Goal: Obtain resource: Download file/media

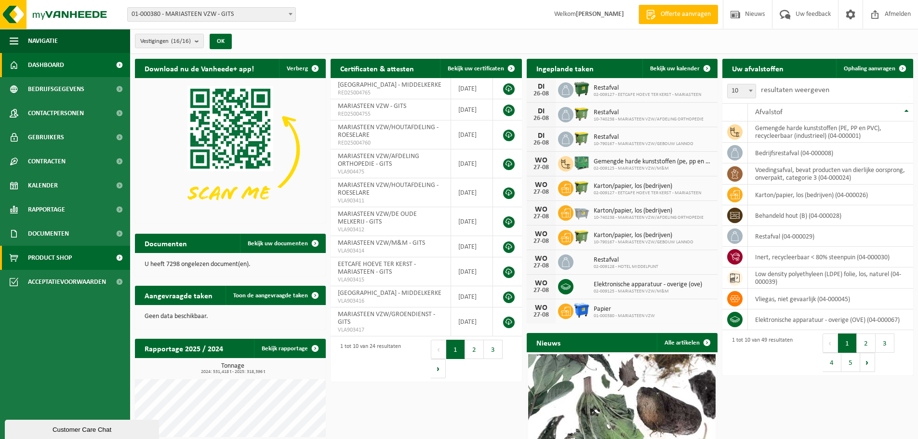
click at [68, 261] on span "Product Shop" at bounding box center [50, 258] width 44 height 24
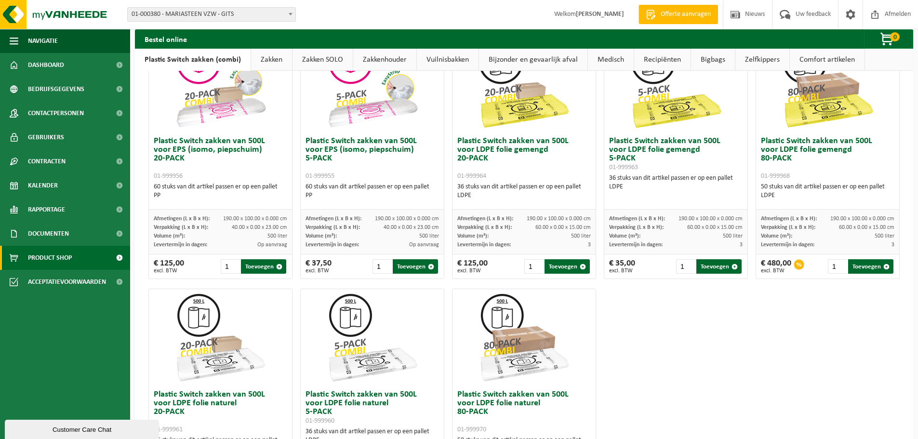
scroll to position [289, 0]
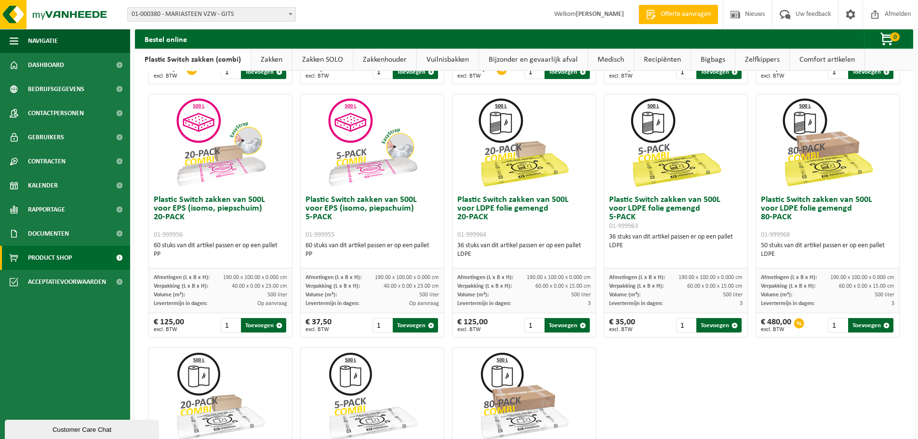
click at [817, 177] on img at bounding box center [827, 142] width 96 height 96
click at [810, 125] on img at bounding box center [827, 142] width 96 height 96
click at [805, 174] on img at bounding box center [827, 142] width 96 height 96
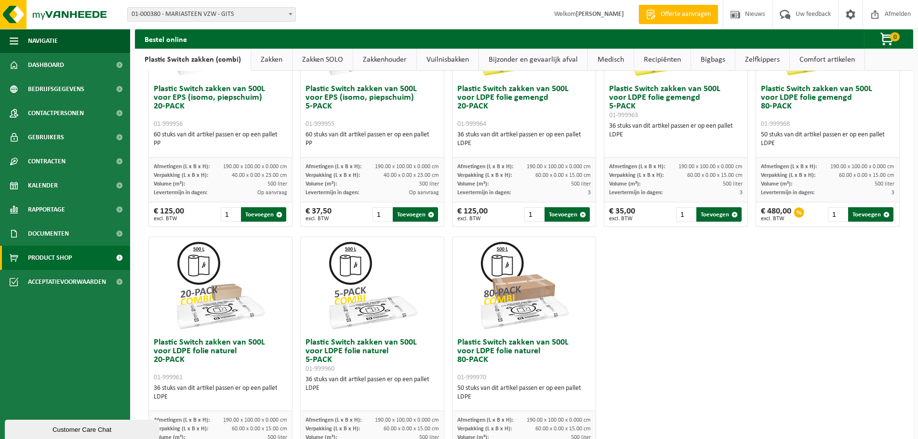
scroll to position [369, 0]
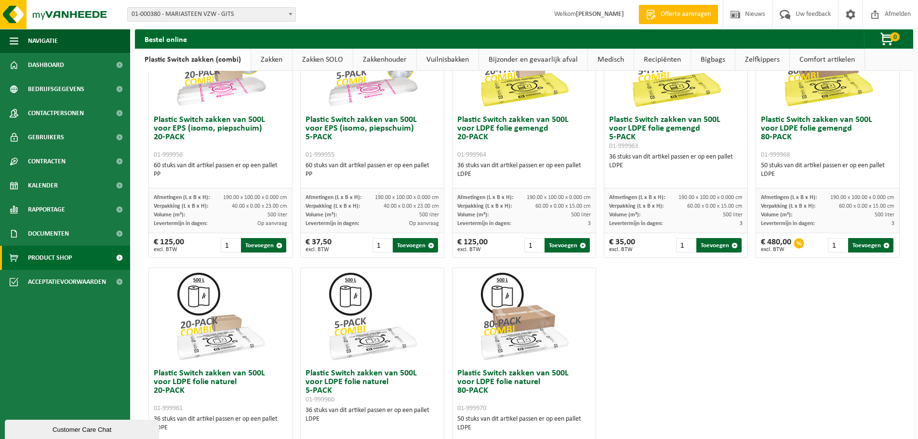
click at [271, 58] on link "Zakken" at bounding box center [271, 60] width 41 height 22
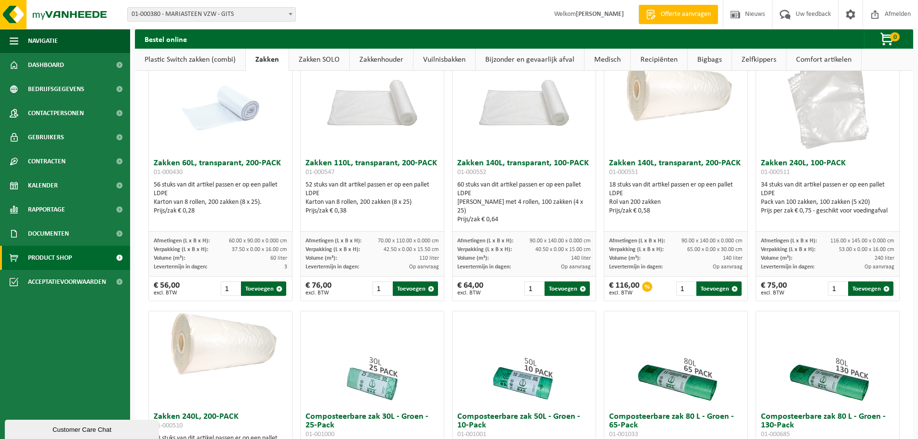
scroll to position [0, 0]
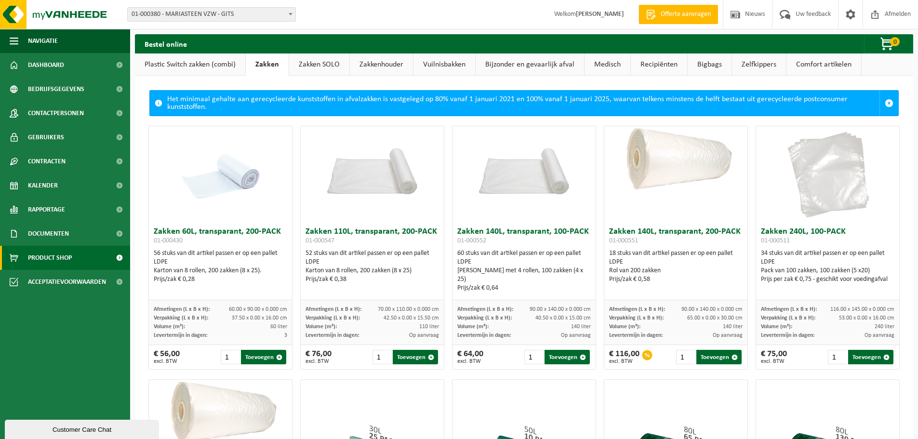
click at [321, 67] on link "Zakken SOLO" at bounding box center [319, 64] width 60 height 22
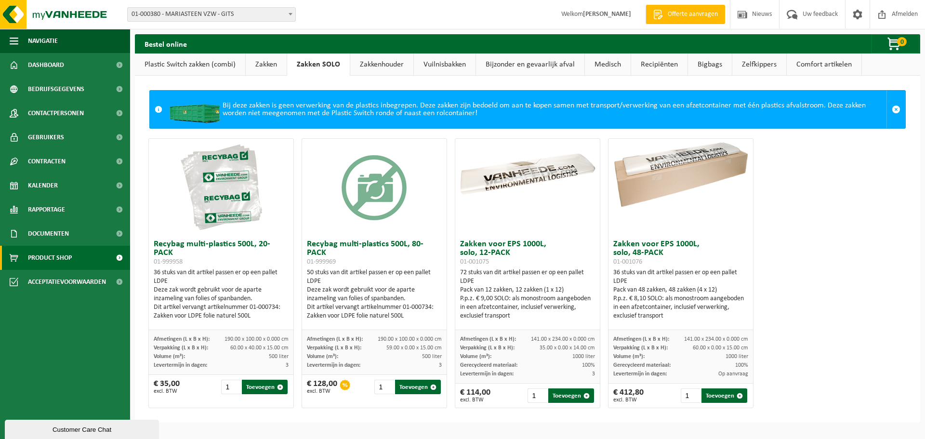
click at [380, 61] on link "Zakkenhouder" at bounding box center [381, 64] width 63 height 22
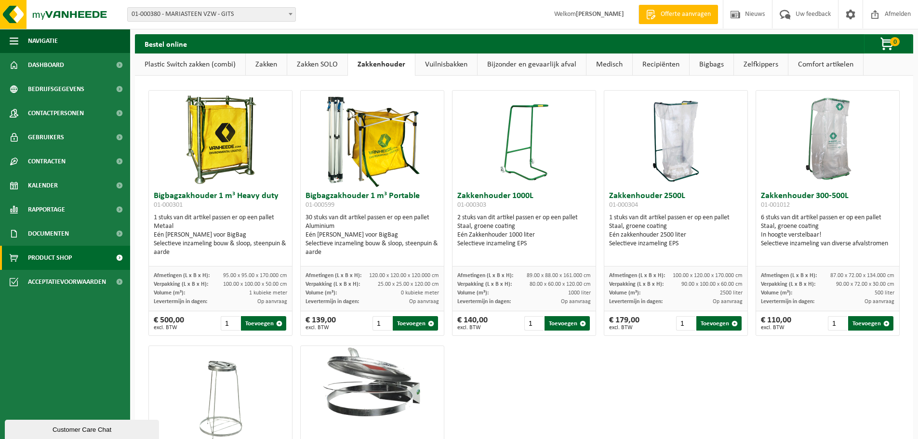
click at [469, 67] on link "Vuilnisbakken" at bounding box center [446, 64] width 62 height 22
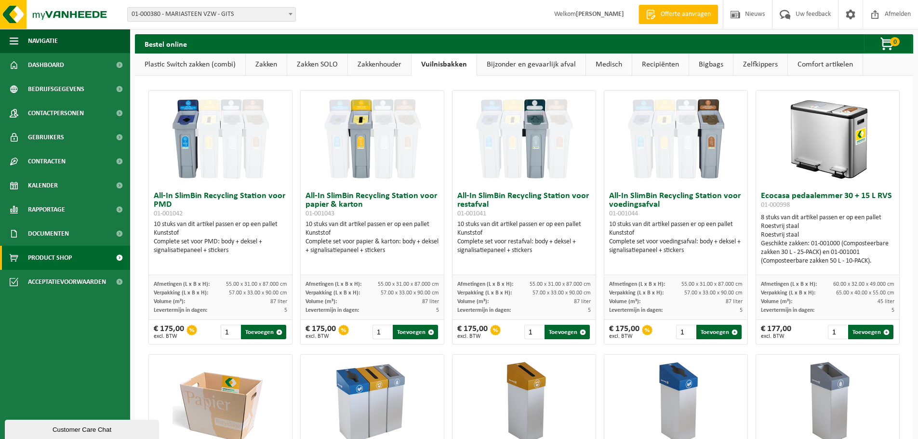
click at [542, 63] on link "Bijzonder en gevaarlijk afval" at bounding box center [531, 64] width 108 height 22
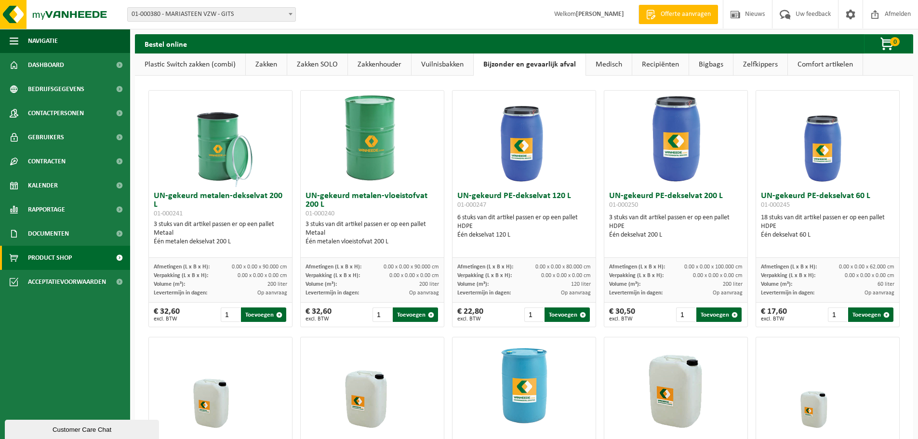
click at [612, 60] on link "Medisch" at bounding box center [609, 64] width 46 height 22
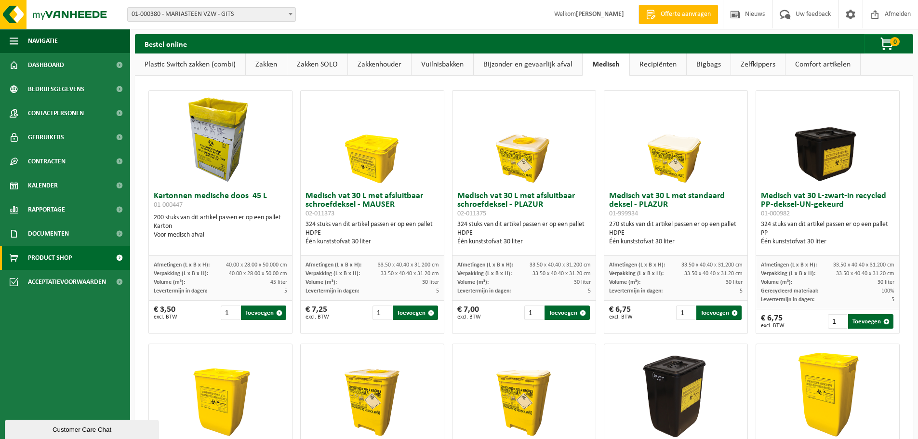
click at [661, 64] on link "Recipiënten" at bounding box center [658, 64] width 56 height 22
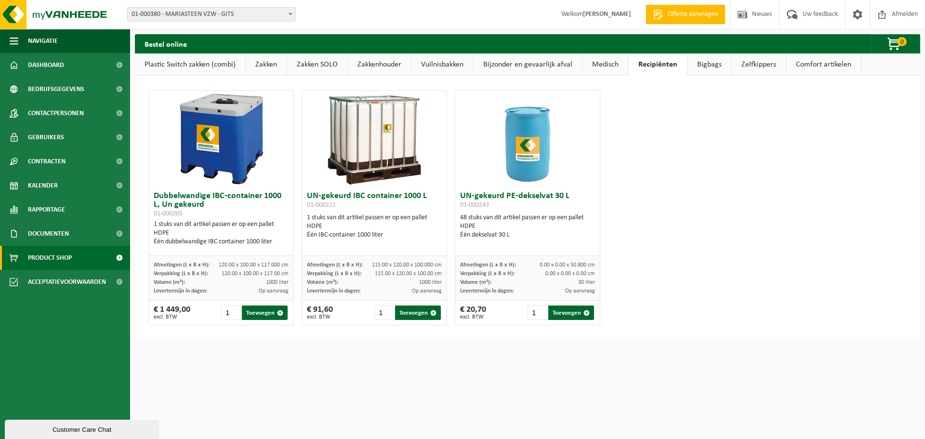
click at [709, 66] on link "Bigbags" at bounding box center [709, 64] width 44 height 22
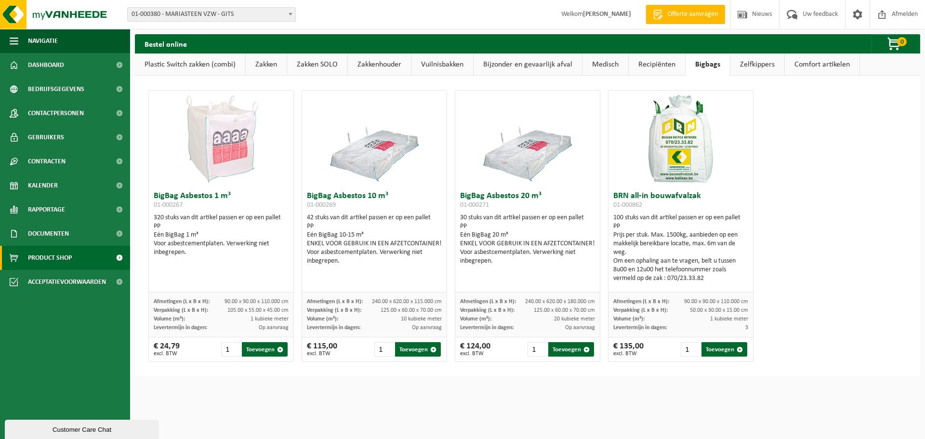
click at [755, 55] on link "Zelfkippers" at bounding box center [757, 64] width 54 height 22
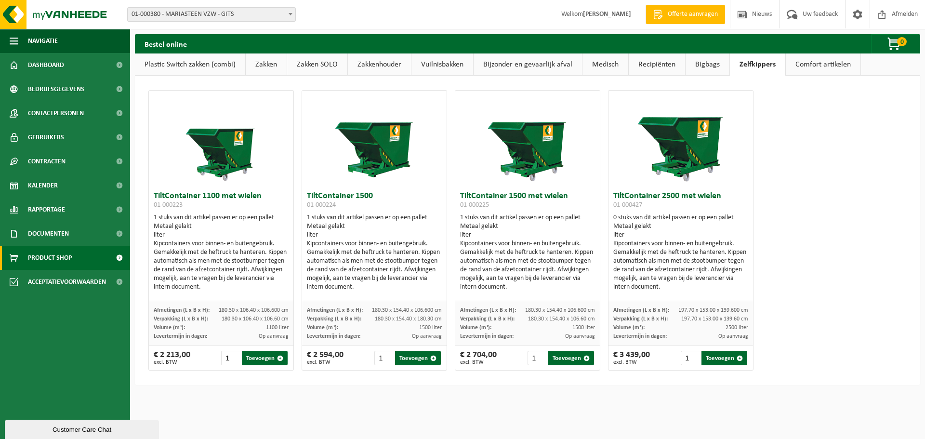
click at [817, 65] on link "Comfort artikelen" at bounding box center [823, 64] width 75 height 22
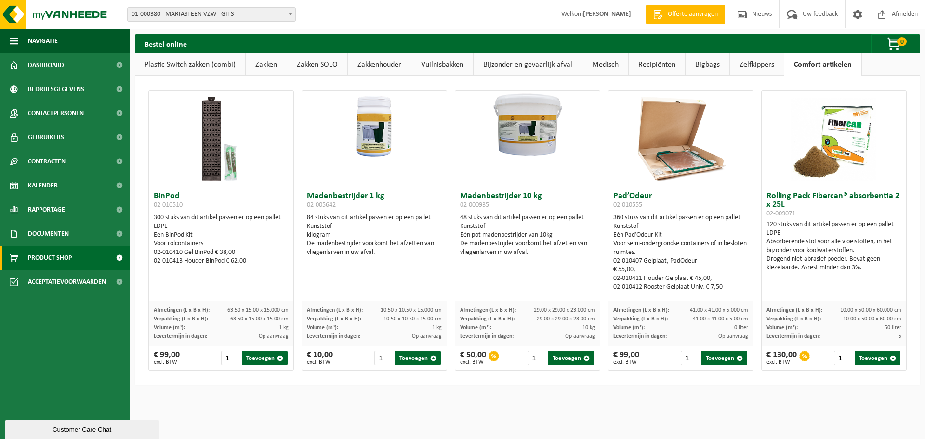
click at [189, 65] on link "Plastic Switch zakken (combi)" at bounding box center [190, 64] width 110 height 22
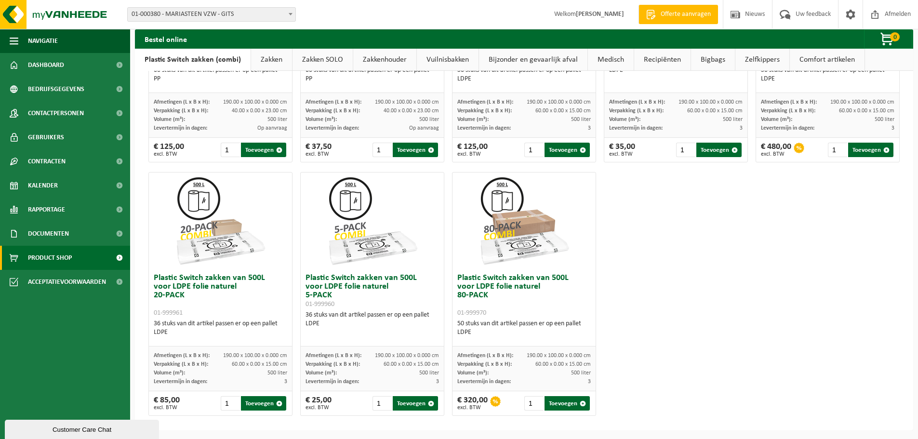
scroll to position [465, 0]
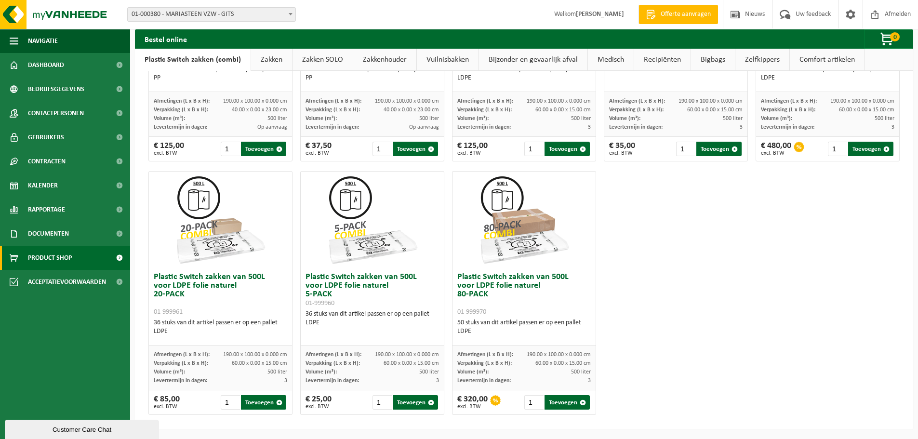
click at [826, 58] on link "Comfort artikelen" at bounding box center [826, 60] width 75 height 22
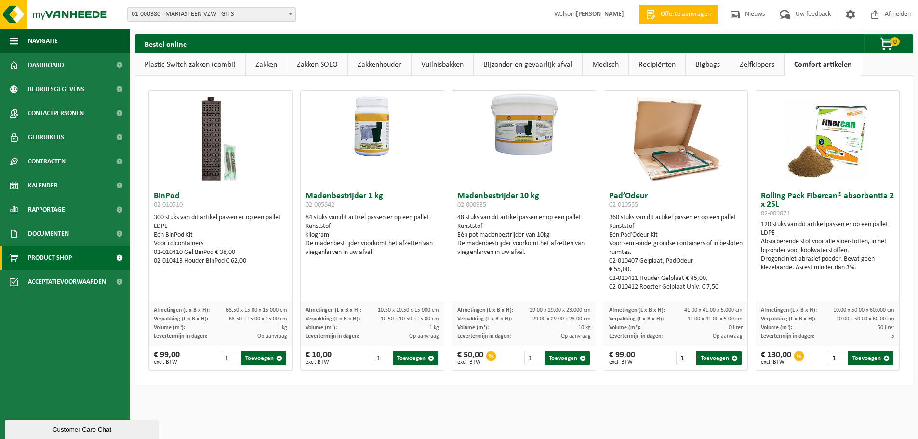
scroll to position [0, 0]
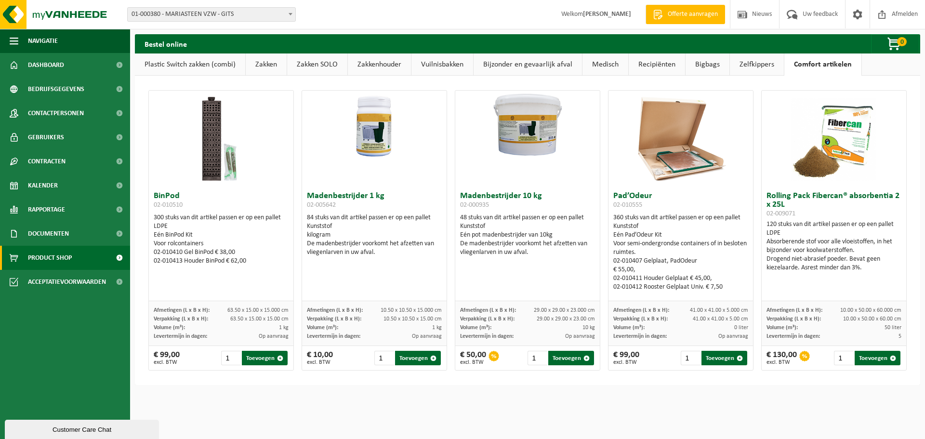
click at [173, 65] on link "Plastic Switch zakken (combi)" at bounding box center [190, 64] width 110 height 22
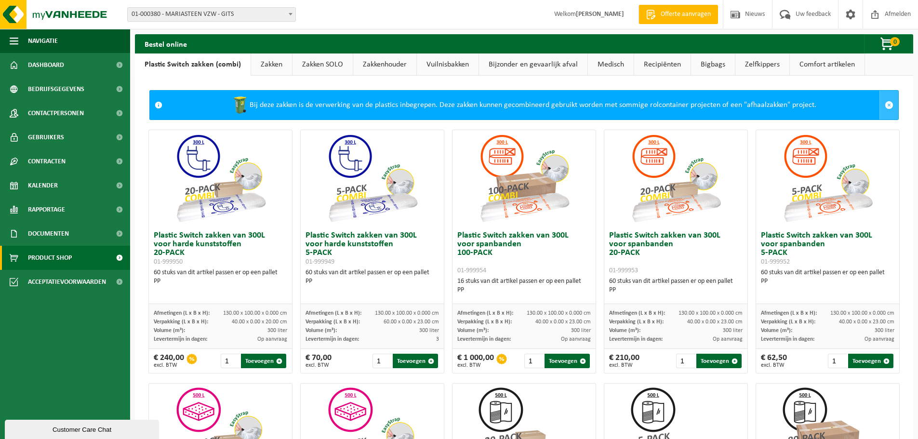
click at [884, 105] on span at bounding box center [888, 105] width 9 height 9
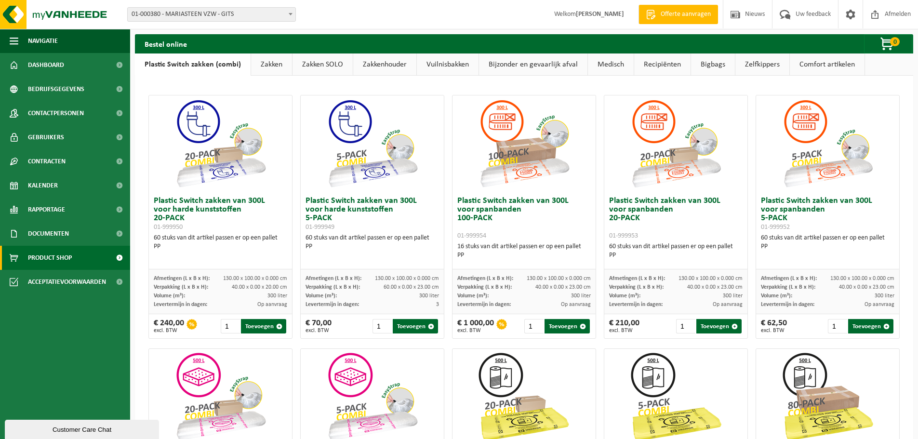
click at [277, 63] on link "Zakken" at bounding box center [271, 64] width 41 height 22
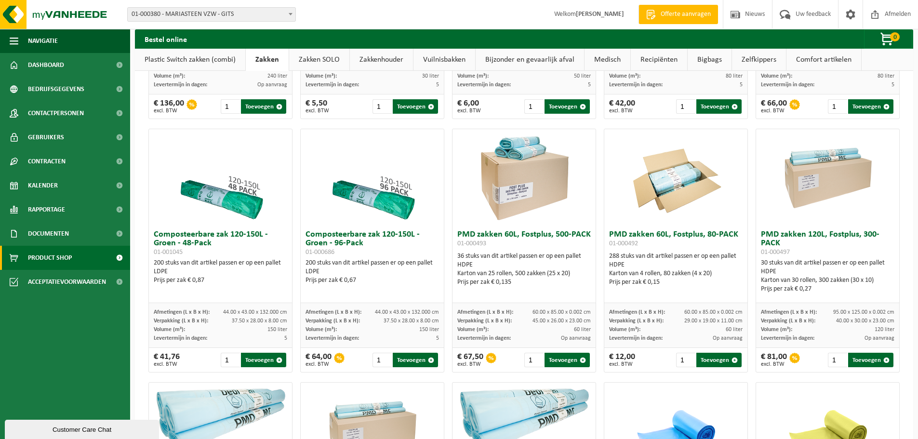
scroll to position [482, 0]
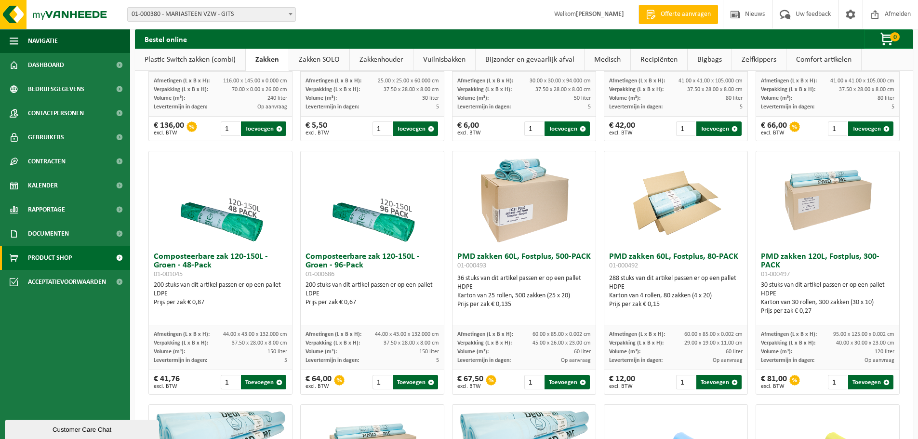
click at [327, 60] on link "Zakken SOLO" at bounding box center [319, 60] width 60 height 22
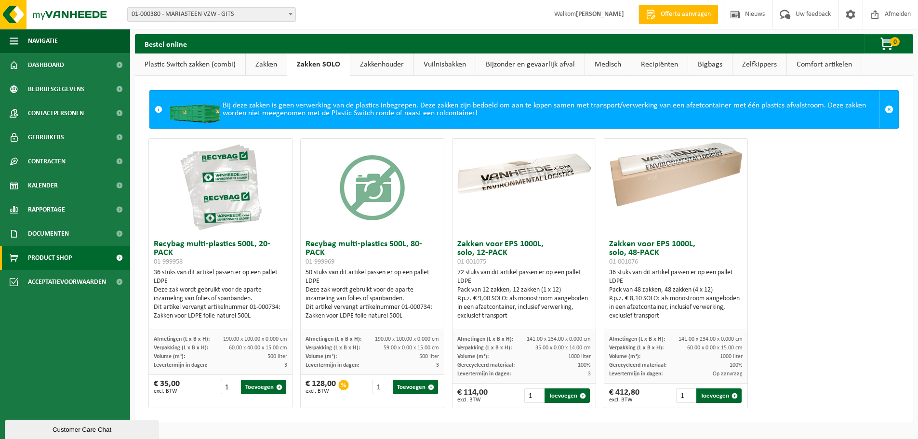
scroll to position [0, 0]
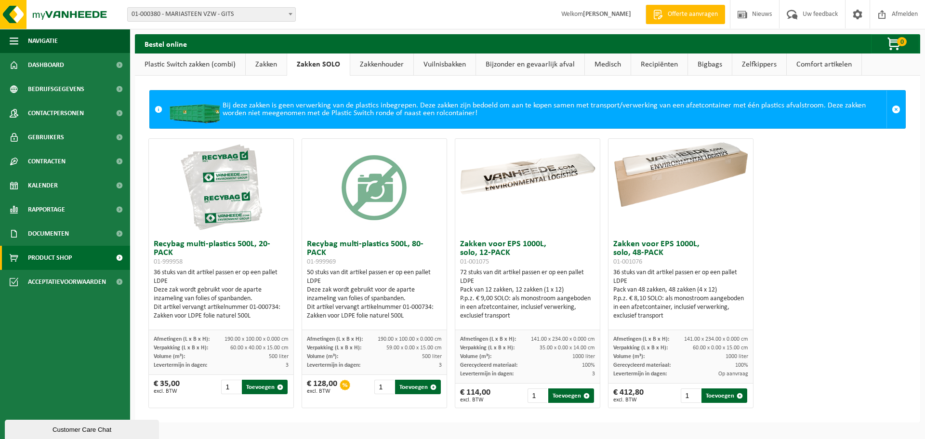
click at [394, 64] on link "Zakkenhouder" at bounding box center [381, 64] width 63 height 22
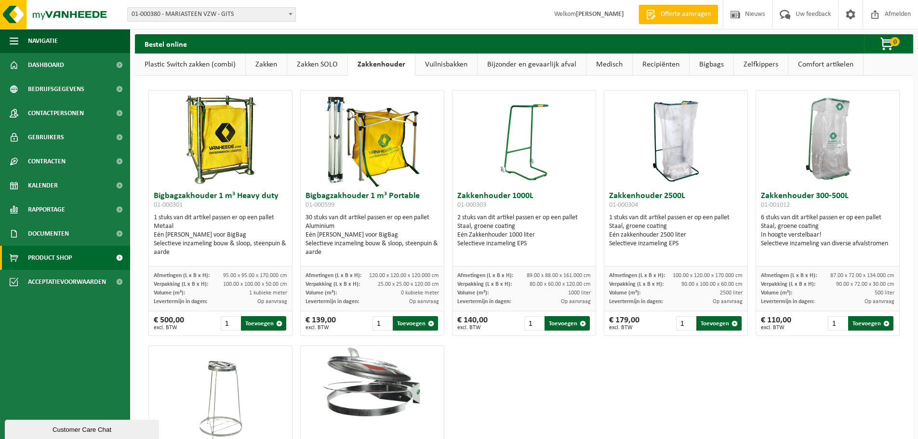
click at [445, 62] on link "Vuilnisbakken" at bounding box center [446, 64] width 62 height 22
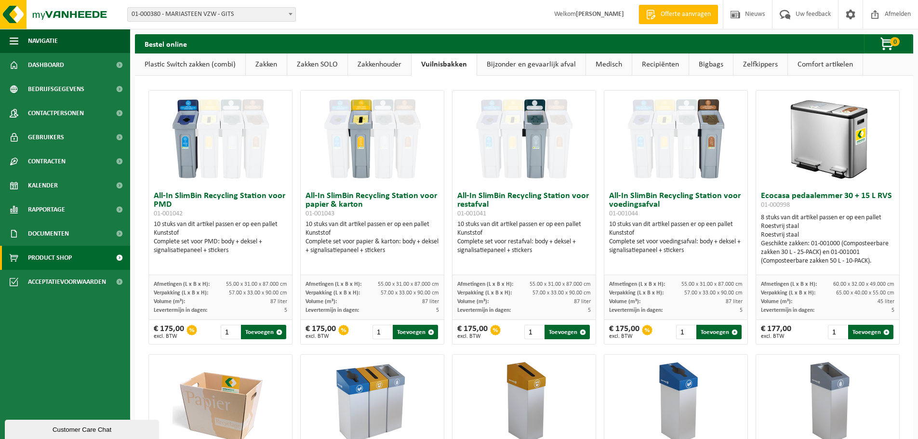
click at [523, 64] on link "Bijzonder en gevaarlijk afval" at bounding box center [531, 64] width 108 height 22
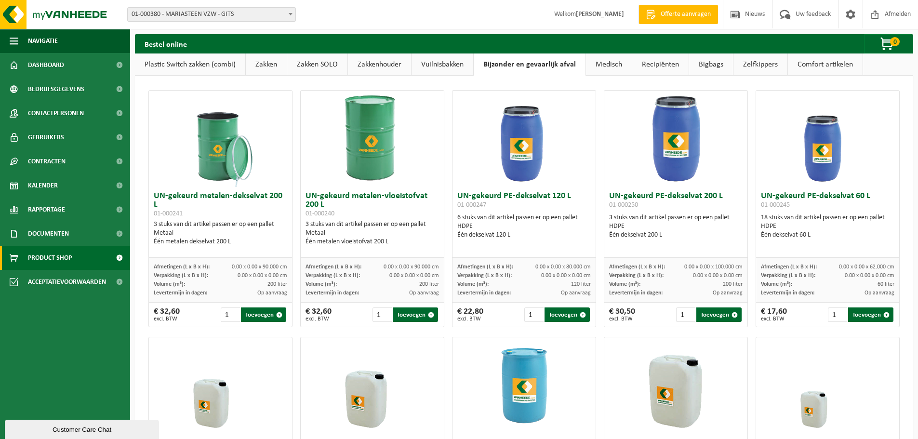
click at [611, 65] on link "Medisch" at bounding box center [609, 64] width 46 height 22
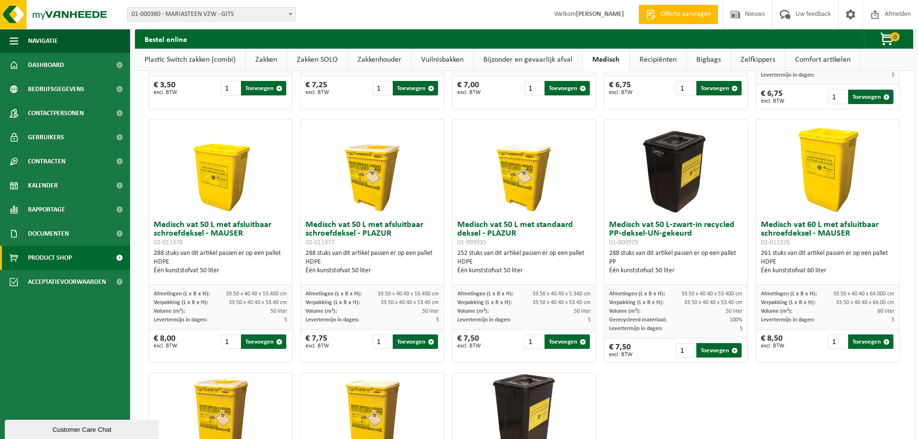
scroll to position [89, 0]
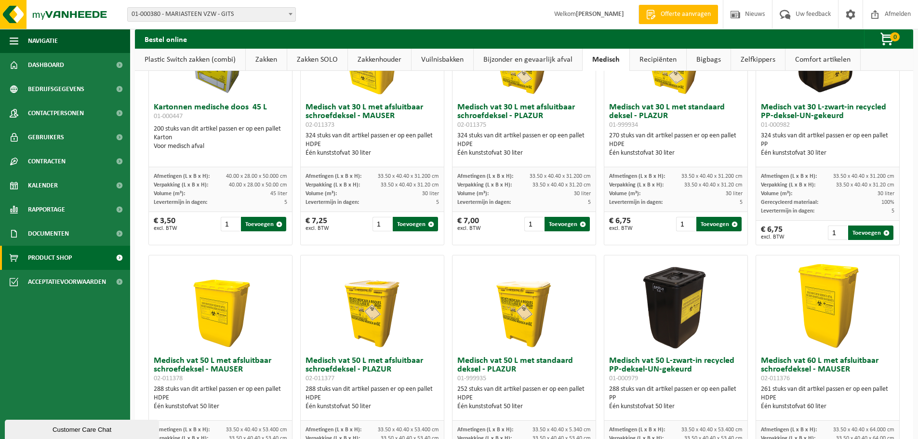
click at [658, 58] on link "Recipiënten" at bounding box center [658, 60] width 56 height 22
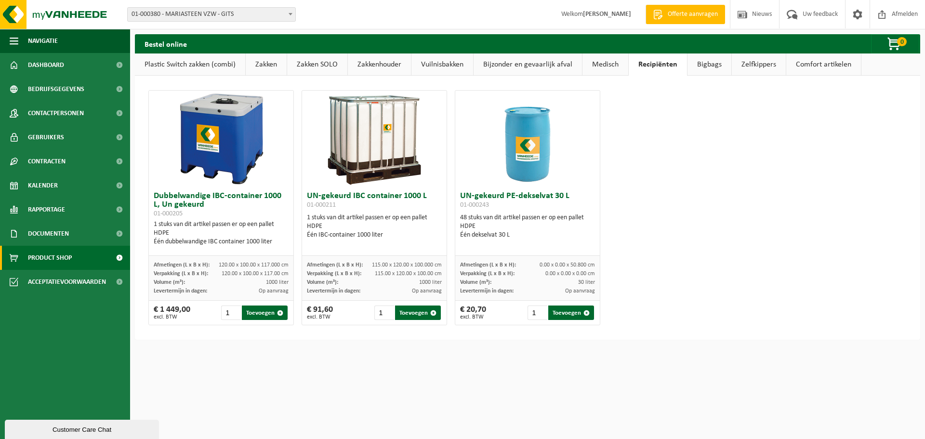
click at [708, 67] on link "Bigbags" at bounding box center [709, 64] width 44 height 22
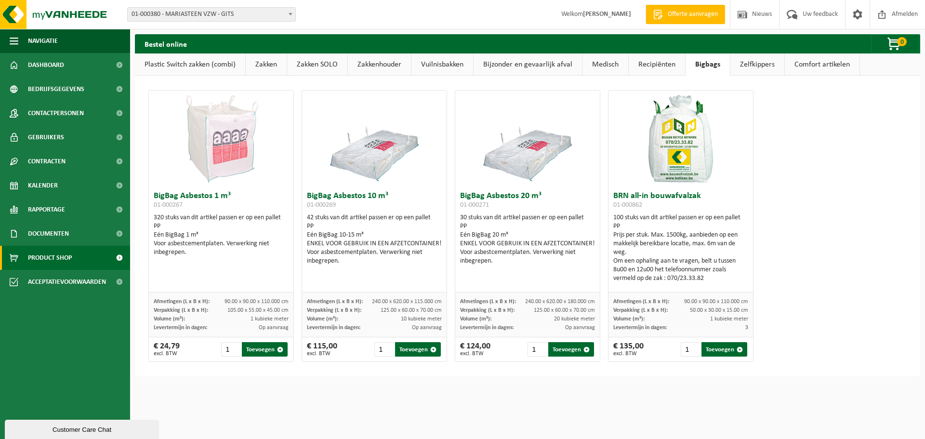
click at [762, 63] on link "Zelfkippers" at bounding box center [757, 64] width 54 height 22
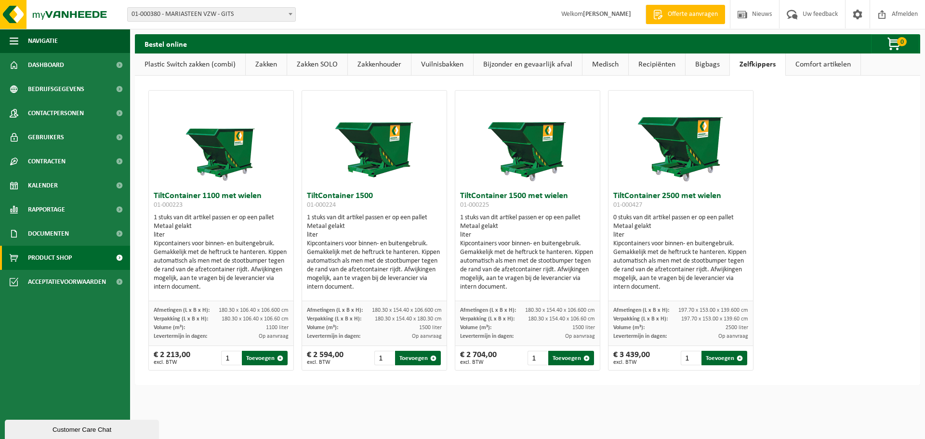
click at [825, 61] on link "Comfort artikelen" at bounding box center [823, 64] width 75 height 22
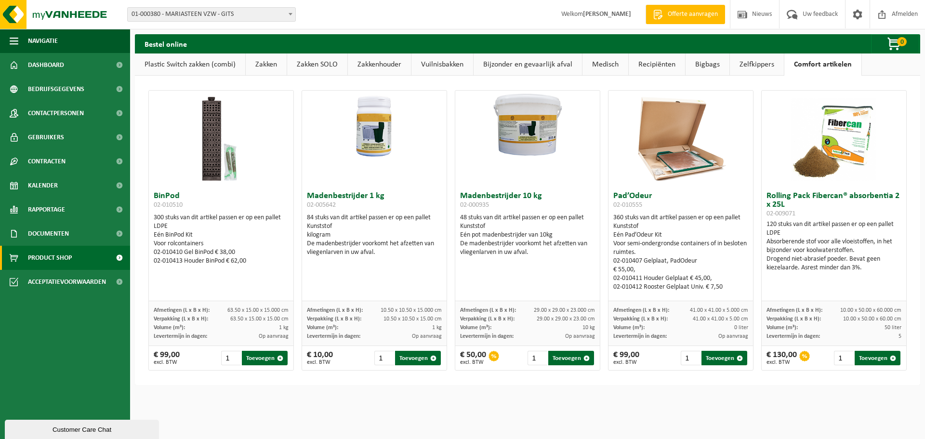
click at [171, 63] on link "Plastic Switch zakken (combi)" at bounding box center [190, 64] width 110 height 22
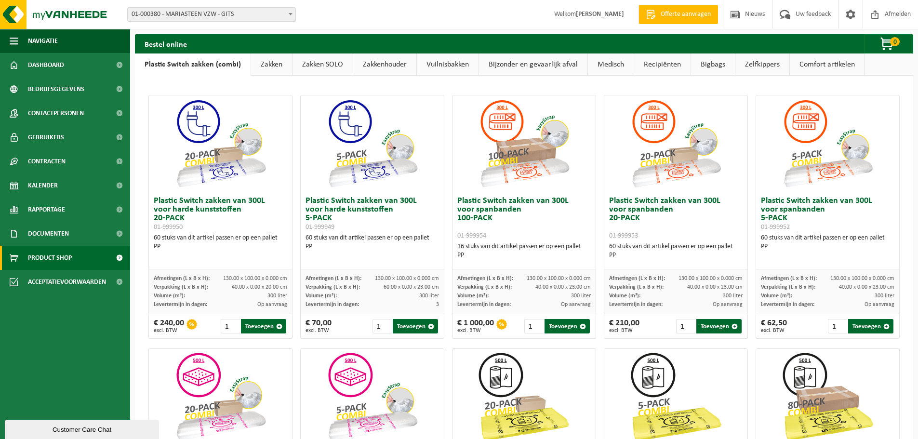
click at [50, 251] on span "Product Shop" at bounding box center [50, 258] width 44 height 24
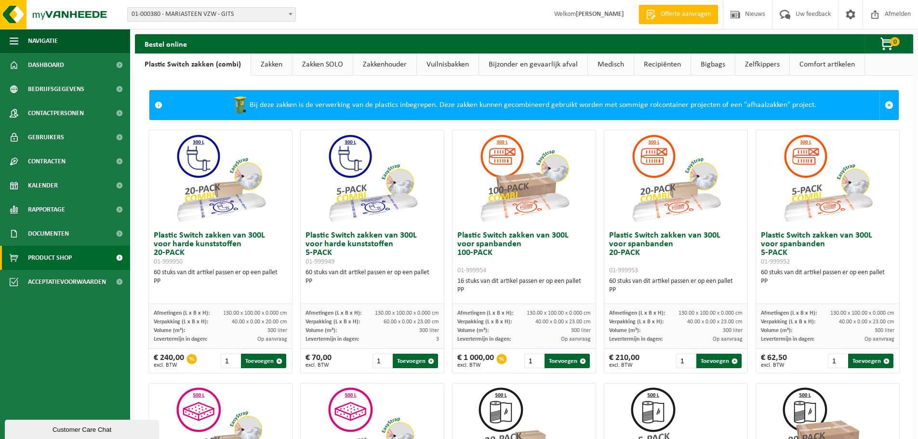
click at [267, 65] on link "Zakken" at bounding box center [271, 64] width 41 height 22
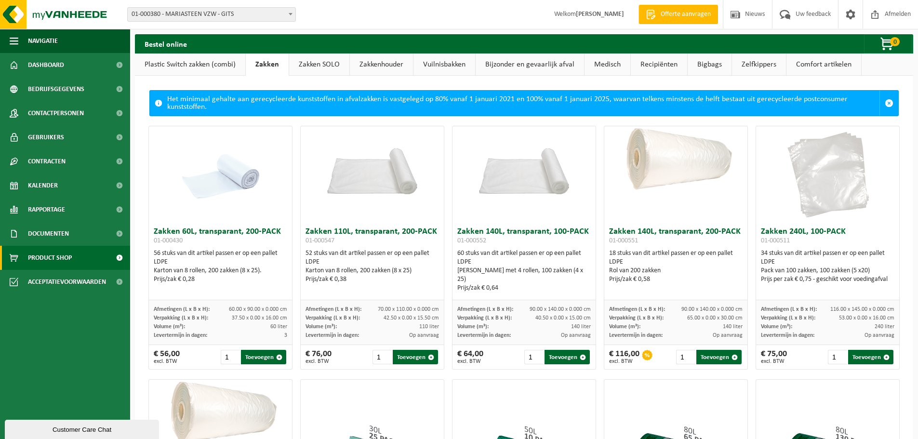
click at [169, 66] on link "Plastic Switch zakken (combi)" at bounding box center [190, 64] width 110 height 22
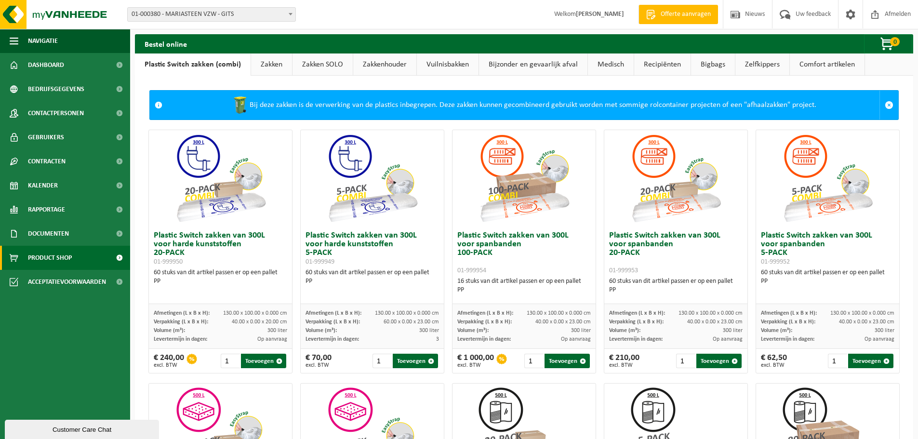
click at [322, 65] on link "Zakken SOLO" at bounding box center [322, 64] width 60 height 22
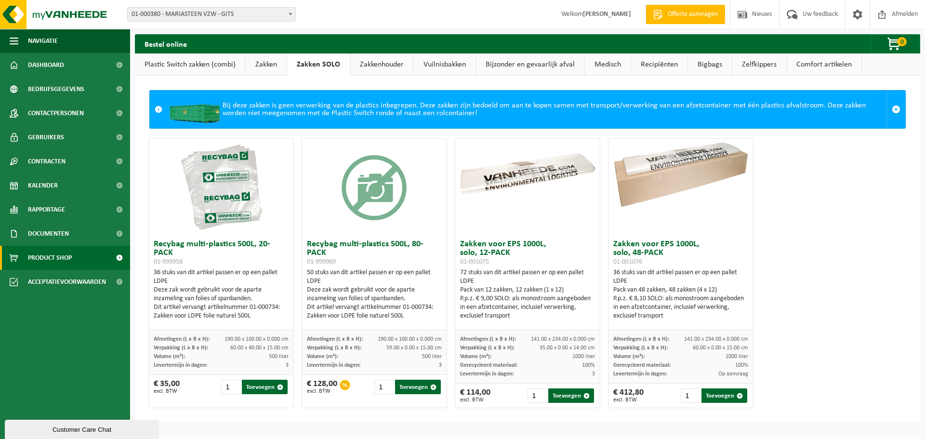
click at [217, 65] on link "Plastic Switch zakken (combi)" at bounding box center [190, 64] width 110 height 22
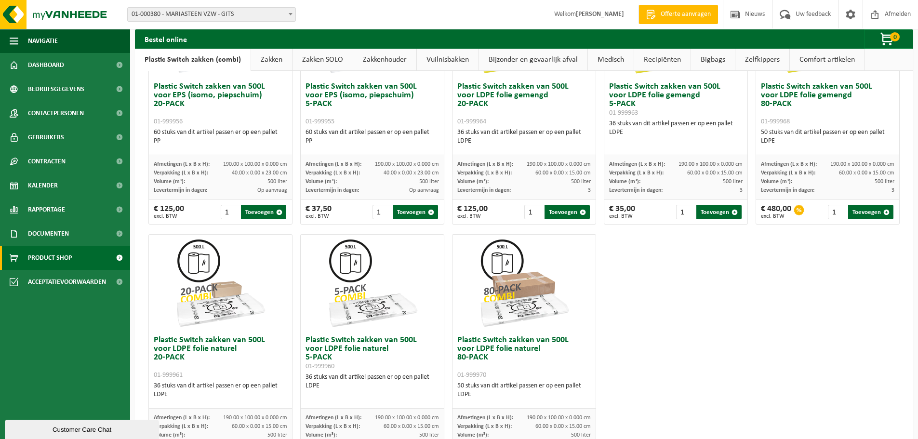
scroll to position [465, 0]
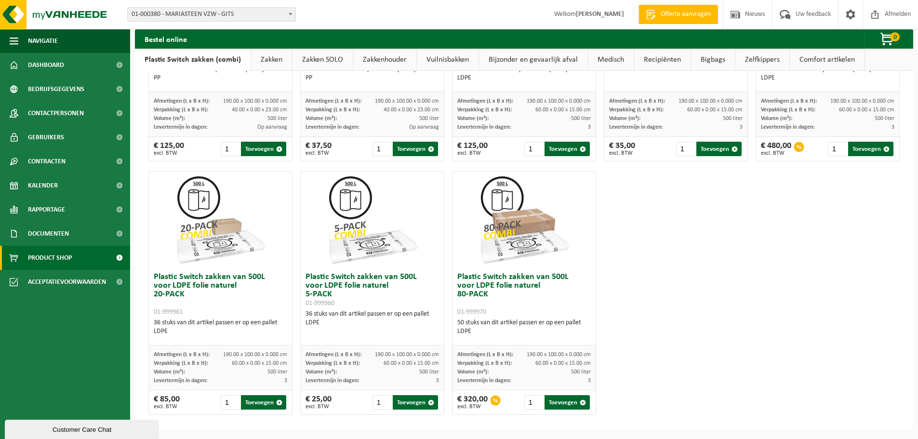
click at [272, 64] on link "Zakken" at bounding box center [271, 60] width 41 height 22
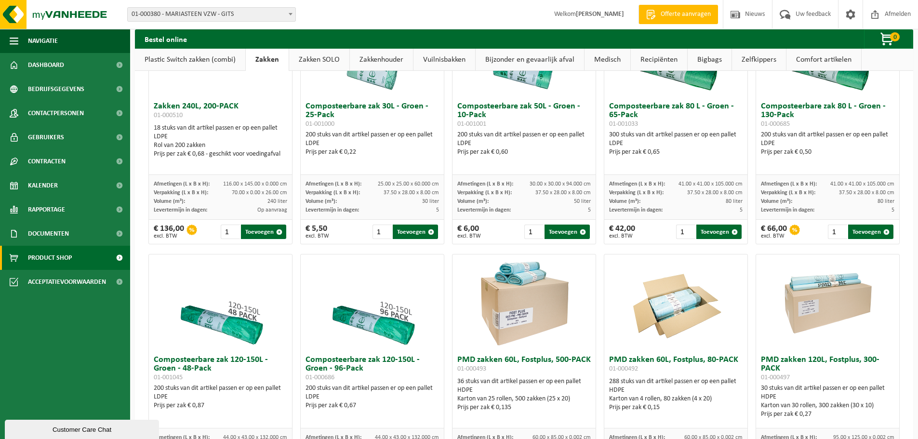
scroll to position [369, 0]
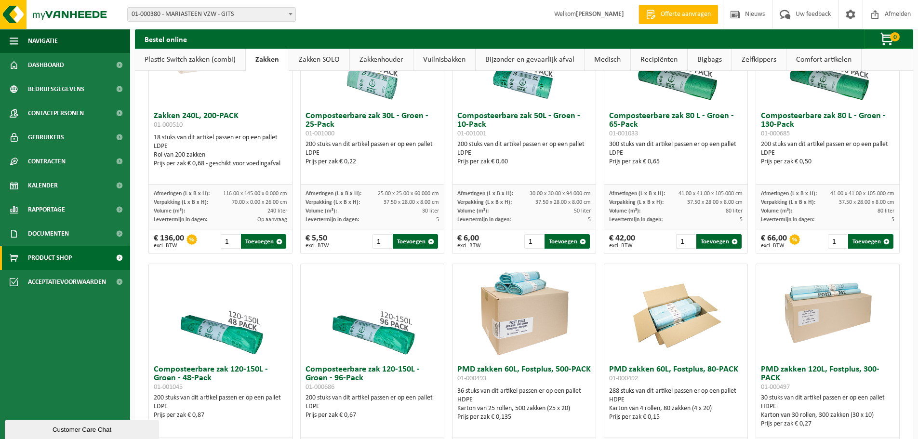
click at [323, 55] on link "Zakken SOLO" at bounding box center [319, 60] width 60 height 22
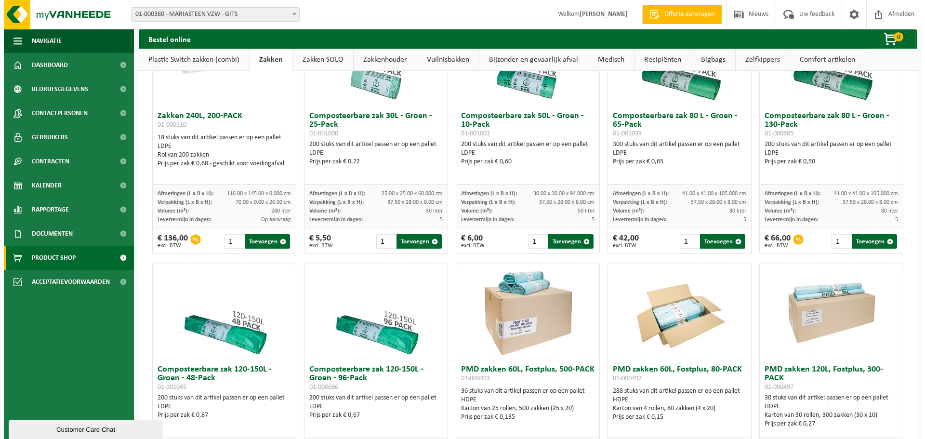
scroll to position [0, 0]
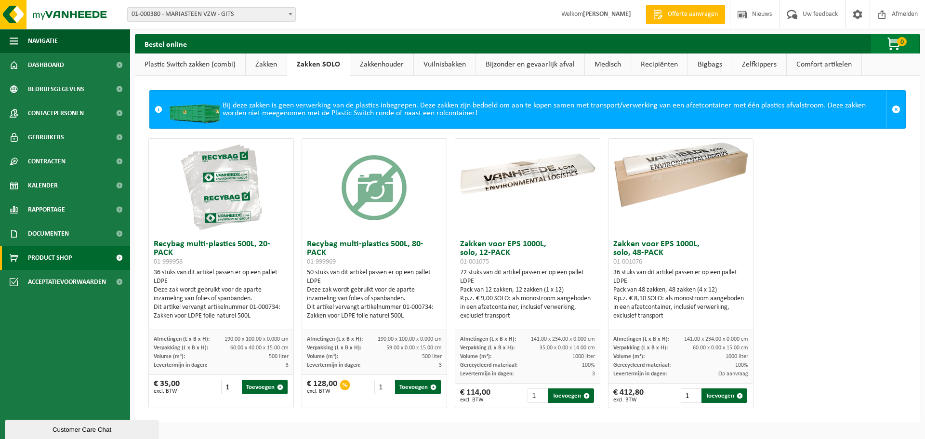
click at [891, 40] on span "button" at bounding box center [894, 44] width 48 height 19
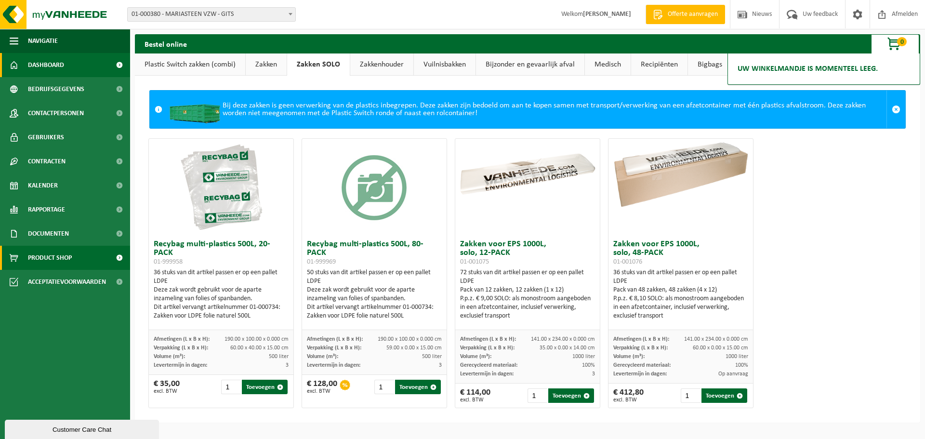
click at [70, 64] on link "Dashboard" at bounding box center [65, 65] width 130 height 24
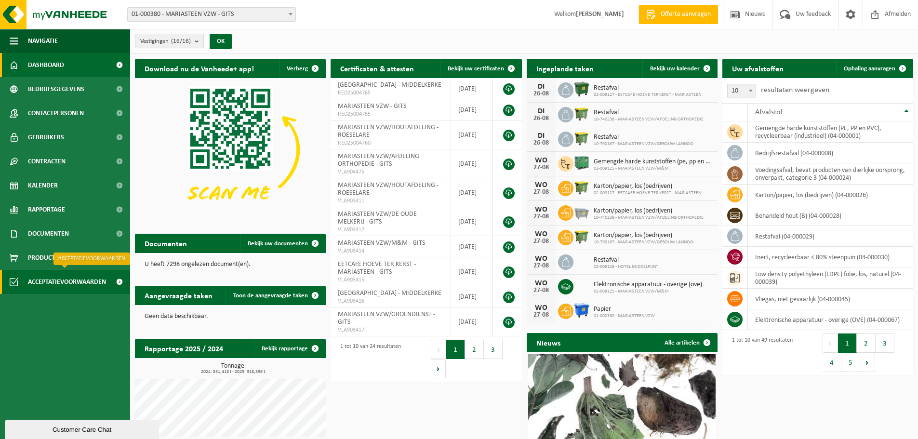
click at [87, 281] on span "Acceptatievoorwaarden" at bounding box center [67, 282] width 78 height 24
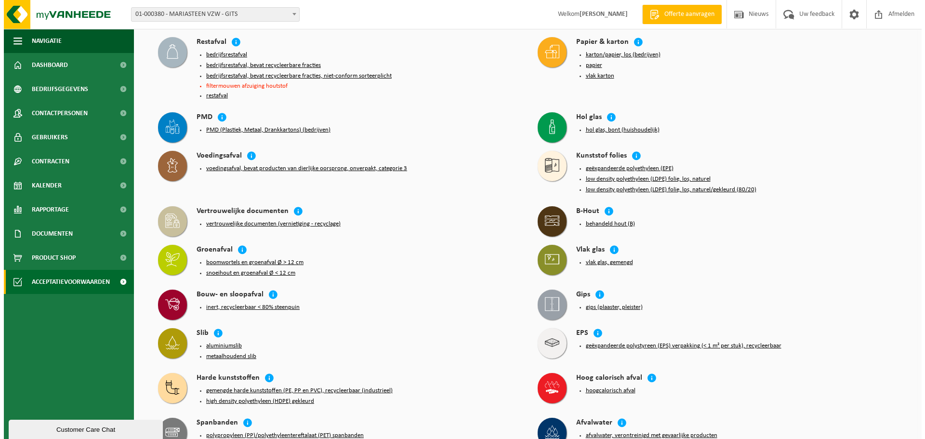
scroll to position [96, 0]
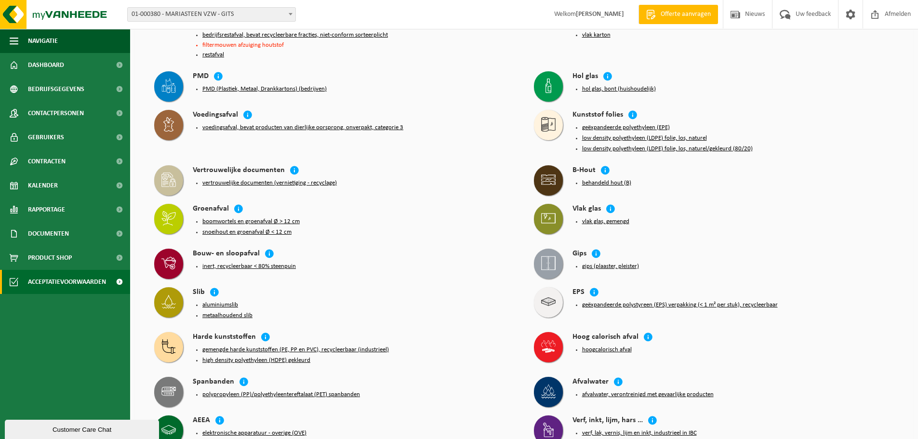
click at [695, 145] on button "low density polyethyleen (LDPE) folie, los, naturel/gekleurd (80/20)" at bounding box center [667, 149] width 171 height 8
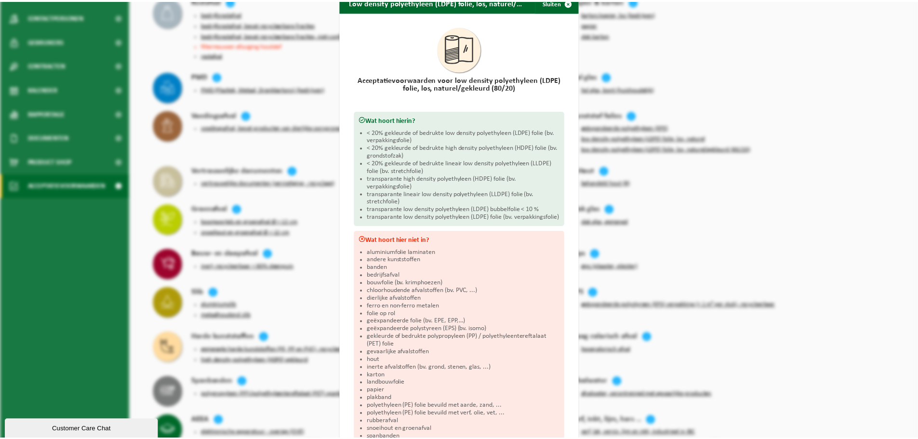
scroll to position [0, 0]
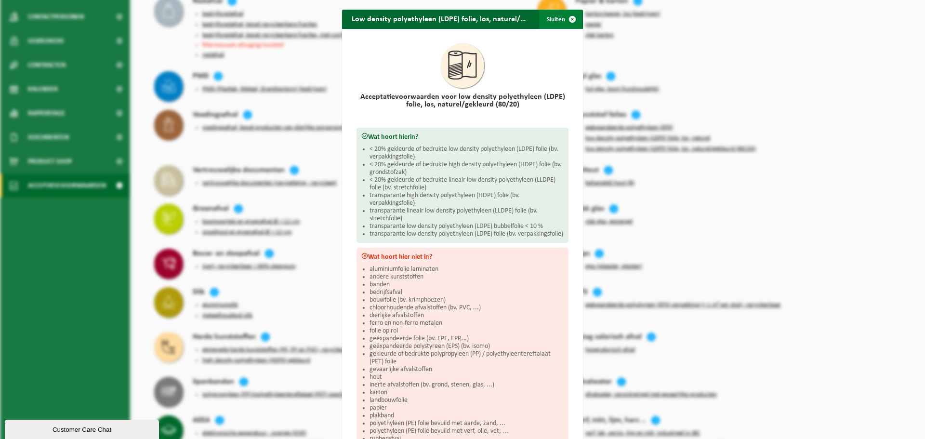
click at [554, 21] on button "Sluiten" at bounding box center [560, 19] width 43 height 19
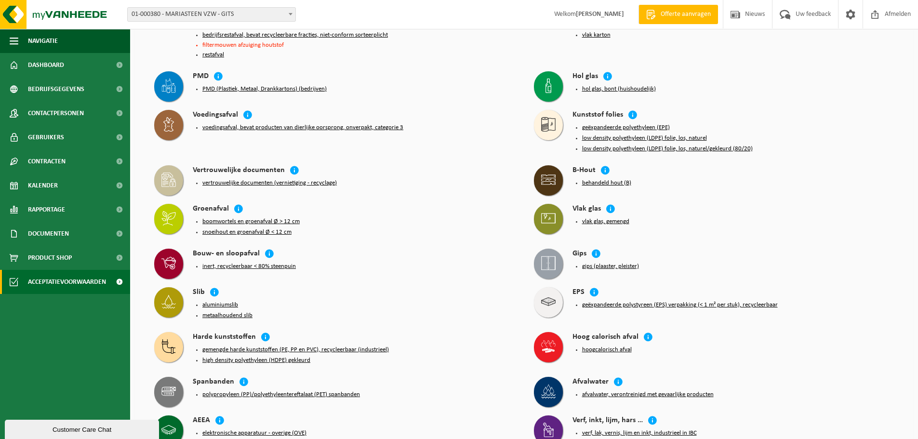
click at [627, 134] on button "low density polyethyleen (LDPE) folie, los, naturel" at bounding box center [644, 138] width 125 height 8
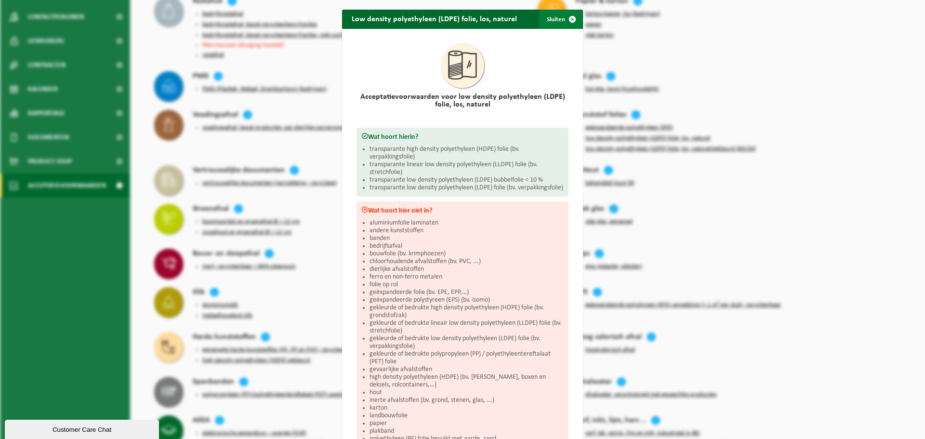
click at [569, 20] on span "button" at bounding box center [572, 19] width 19 height 19
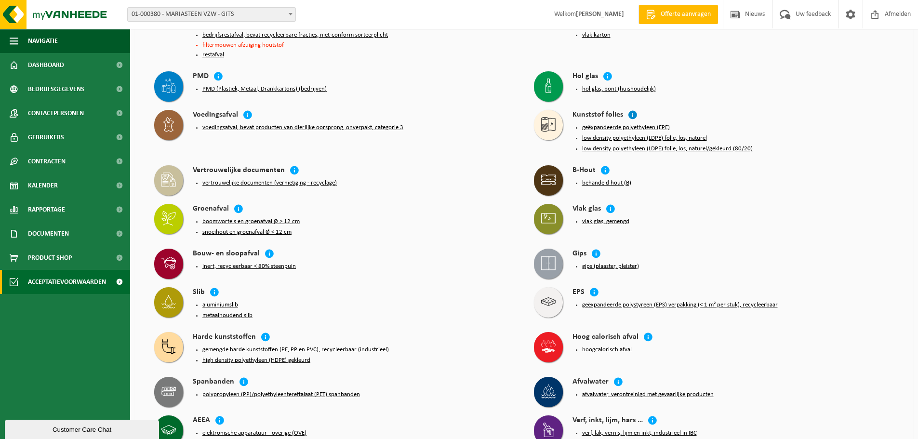
click at [628, 111] on icon at bounding box center [633, 115] width 10 height 10
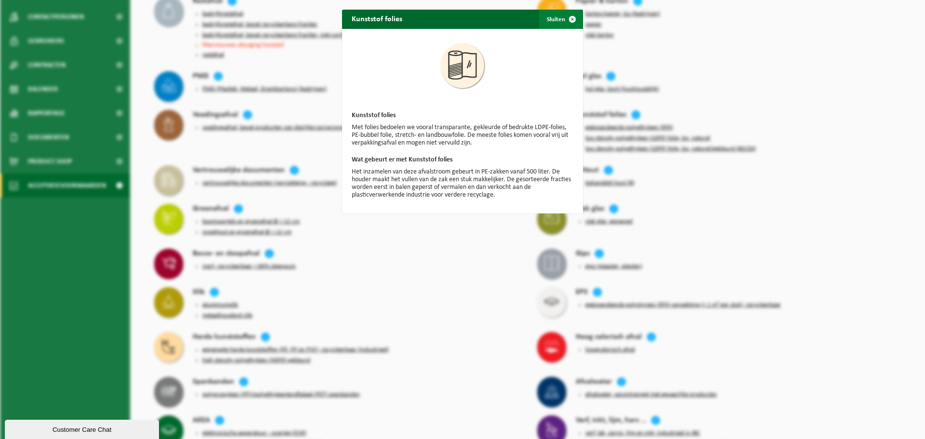
click at [563, 22] on span "button" at bounding box center [572, 19] width 19 height 19
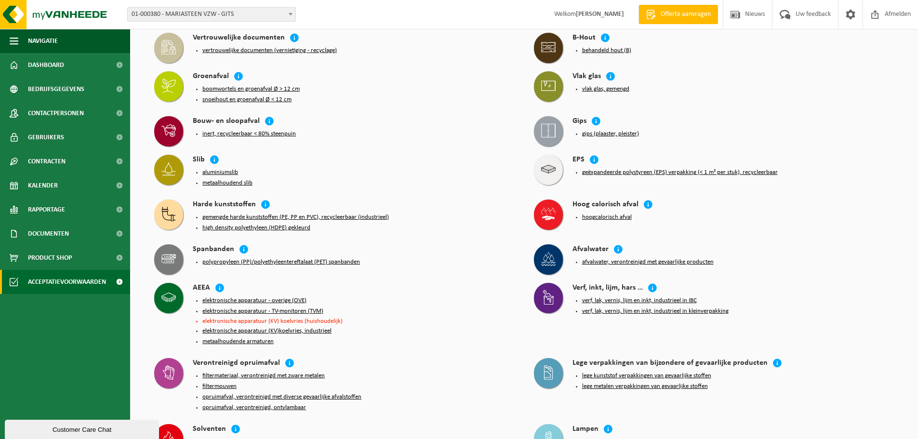
scroll to position [96, 0]
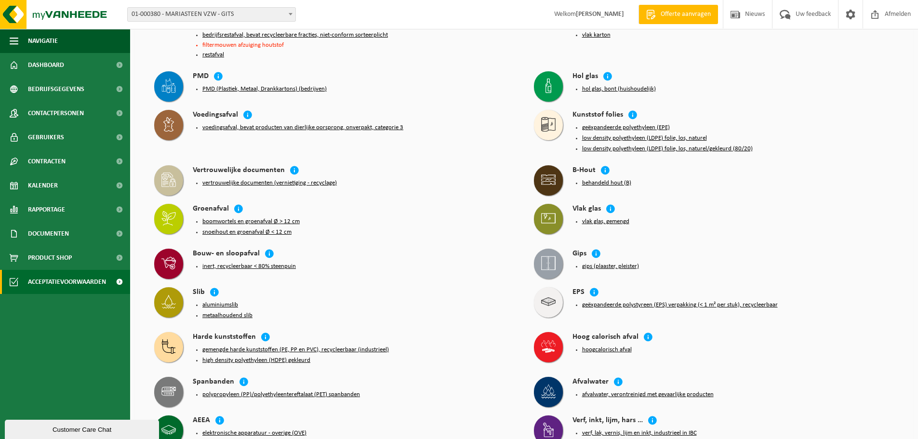
click at [649, 124] on button "geëxpandeerde polyethyleen (EPE)" at bounding box center [626, 128] width 88 height 8
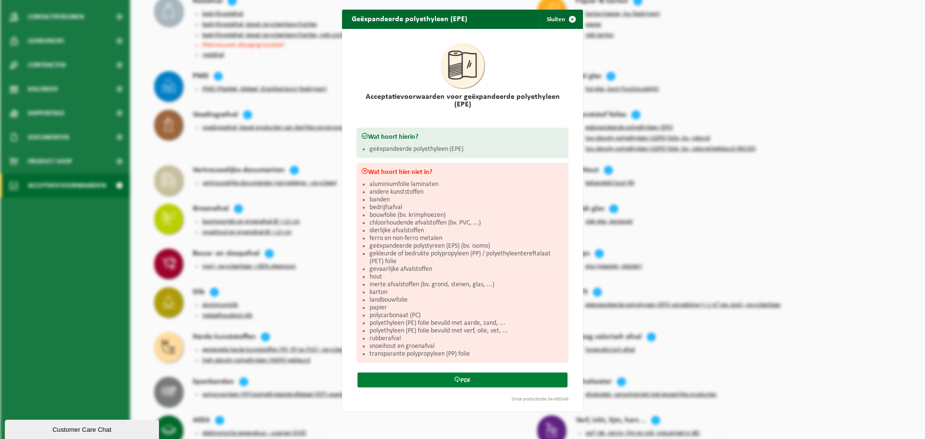
click at [493, 372] on link "PDF" at bounding box center [462, 379] width 210 height 15
click at [563, 19] on span "button" at bounding box center [572, 19] width 19 height 19
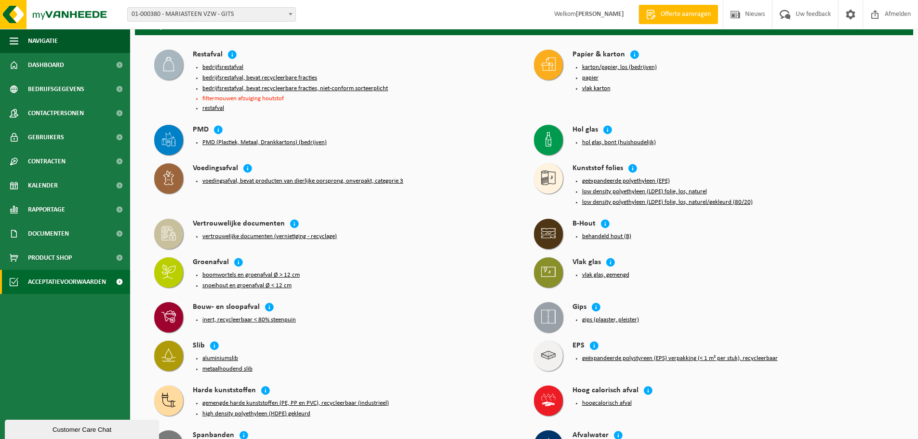
scroll to position [0, 0]
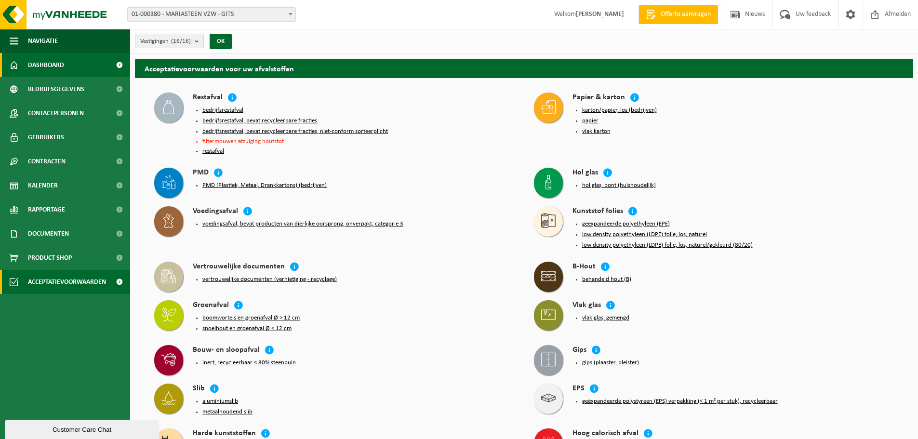
click at [64, 59] on link "Dashboard" at bounding box center [65, 65] width 130 height 24
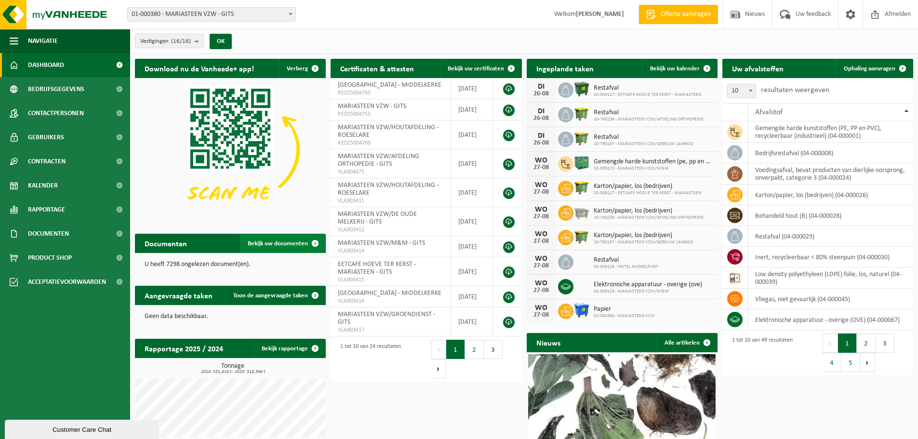
click at [276, 242] on span "Bekijk uw documenten" at bounding box center [278, 243] width 60 height 6
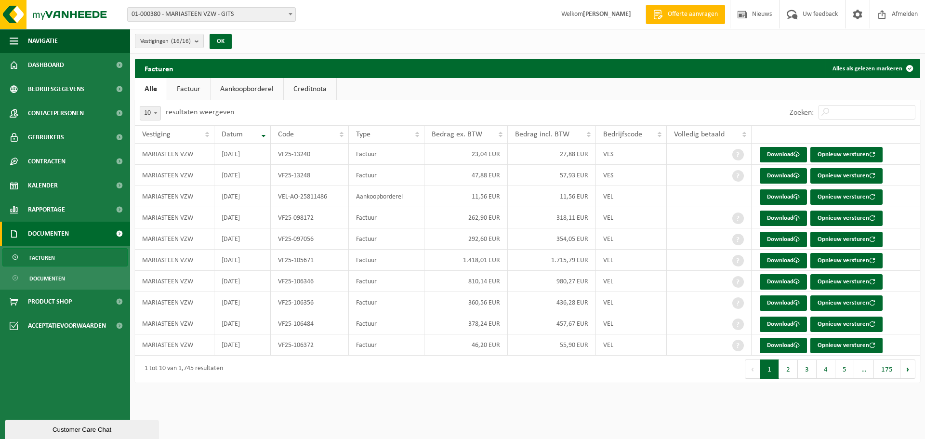
click at [251, 88] on link "Aankoopborderel" at bounding box center [246, 89] width 73 height 22
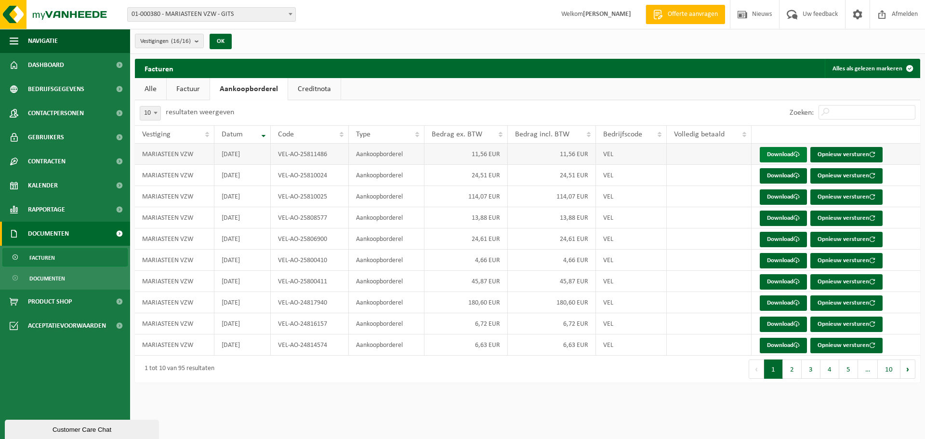
click at [784, 155] on link "Download" at bounding box center [783, 154] width 47 height 15
click at [304, 92] on link "Creditnota" at bounding box center [314, 89] width 52 height 22
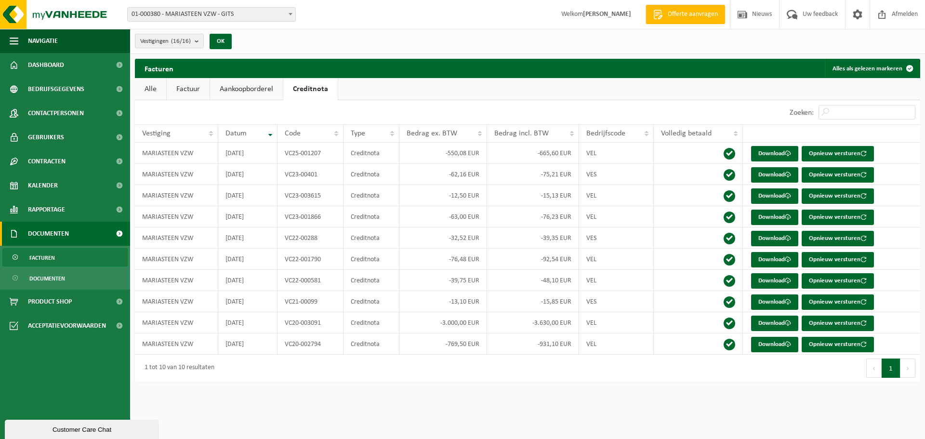
click at [186, 89] on link "Factuur" at bounding box center [188, 89] width 43 height 22
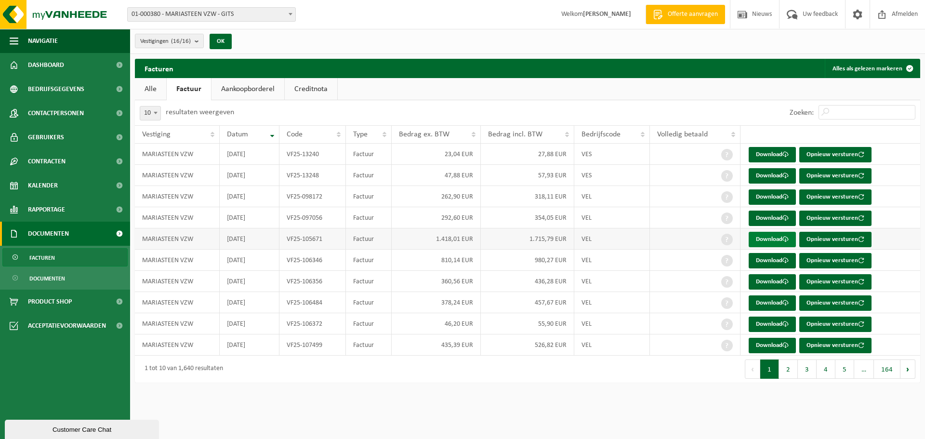
click at [770, 238] on link "Download" at bounding box center [771, 239] width 47 height 15
click at [771, 221] on link "Download" at bounding box center [771, 217] width 47 height 15
click at [59, 277] on span "Documenten" at bounding box center [47, 278] width 36 height 18
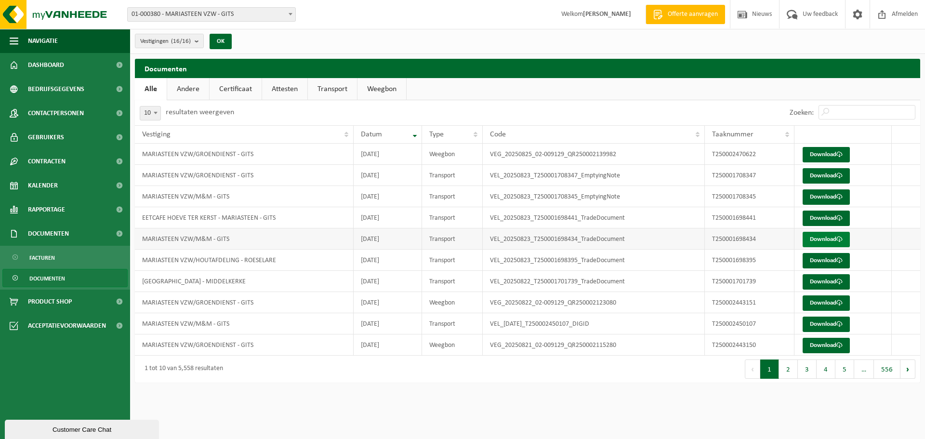
click at [831, 238] on link "Download" at bounding box center [825, 239] width 47 height 15
click at [190, 89] on link "Andere" at bounding box center [188, 89] width 42 height 22
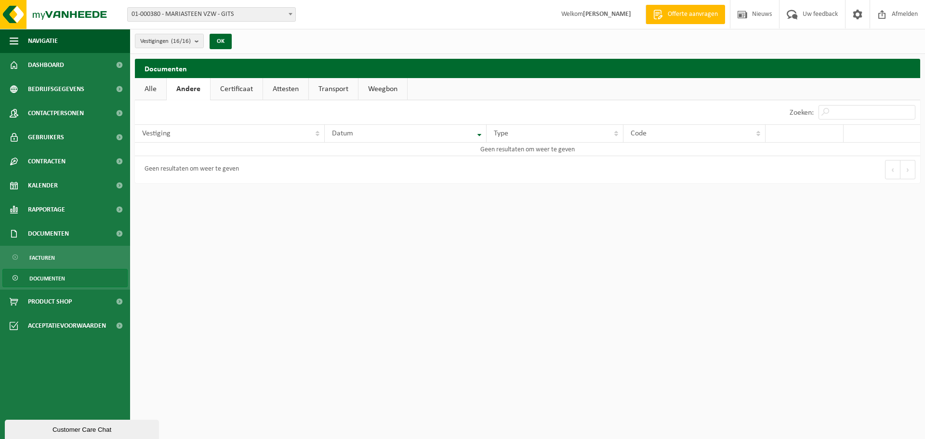
click at [317, 82] on link "Transport" at bounding box center [333, 89] width 49 height 22
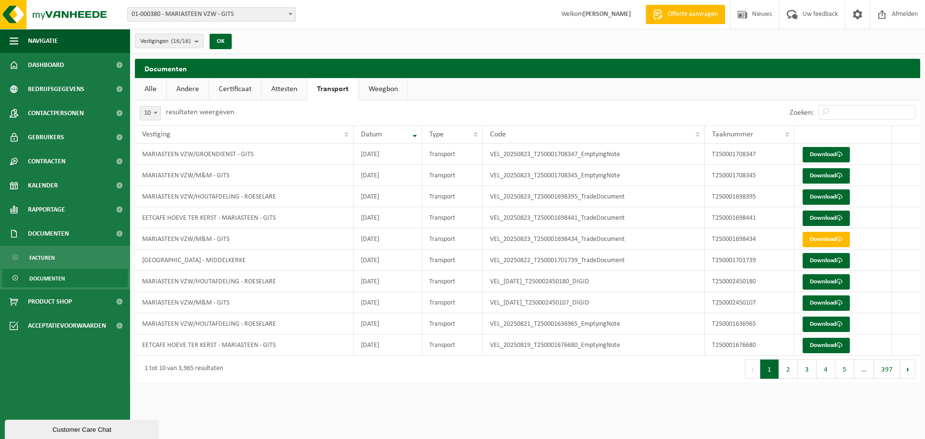
click at [391, 93] on link "Weegbon" at bounding box center [383, 89] width 49 height 22
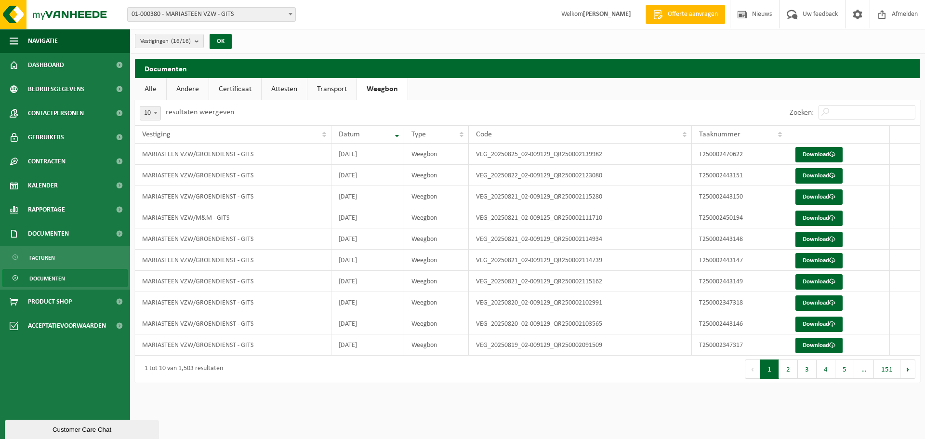
click at [150, 87] on link "Alle" at bounding box center [150, 89] width 31 height 22
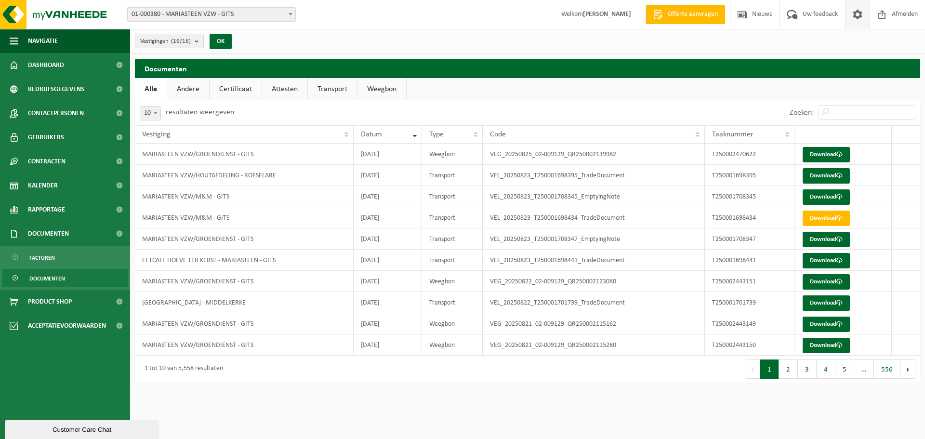
click at [854, 17] on span at bounding box center [857, 14] width 14 height 28
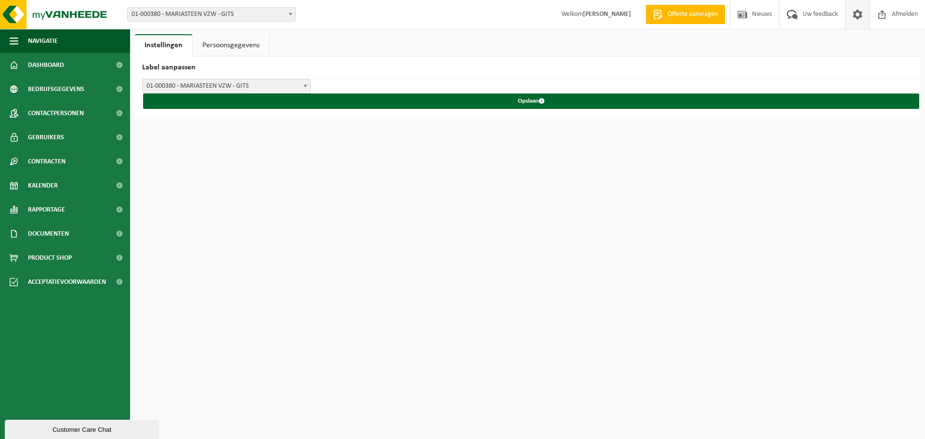
click at [230, 44] on link "Persoonsgegevens" at bounding box center [231, 45] width 77 height 22
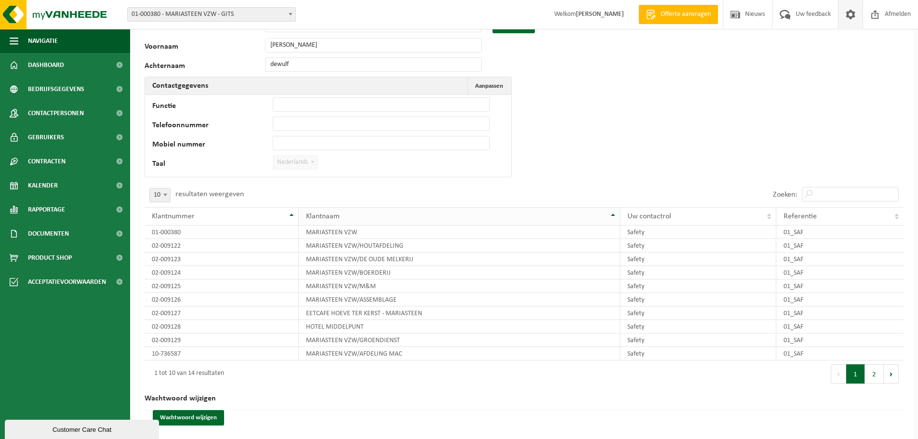
scroll to position [56, 0]
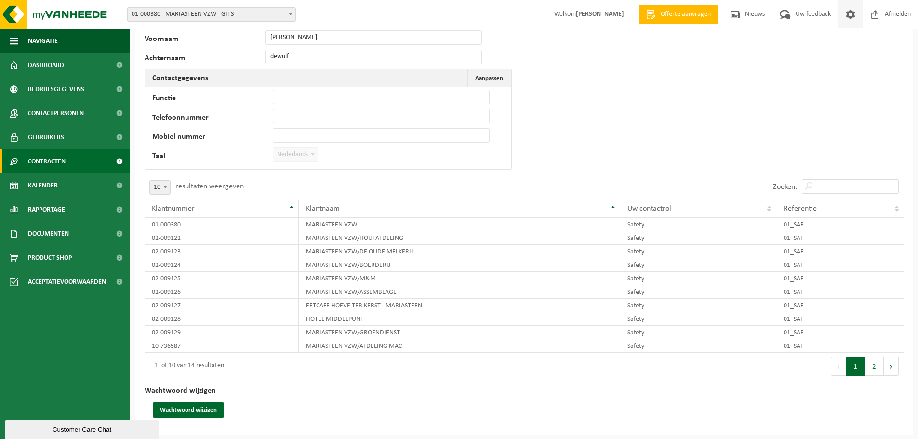
click at [75, 161] on link "Contracten" at bounding box center [65, 161] width 130 height 24
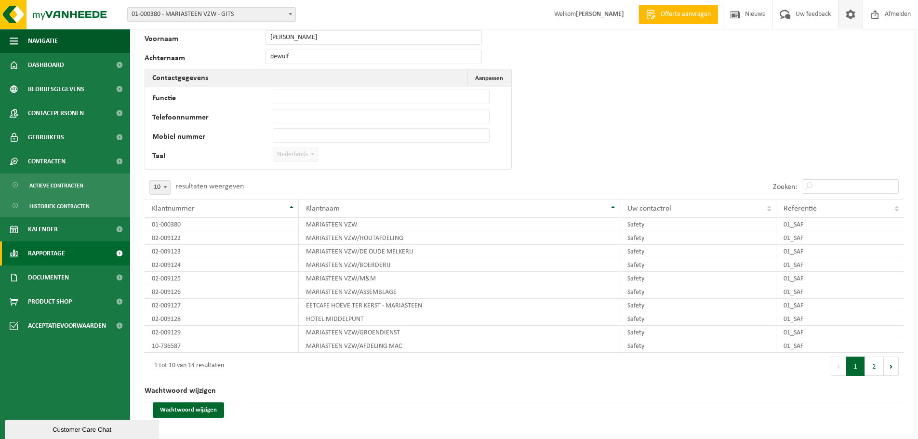
click at [53, 254] on span "Rapportage" at bounding box center [46, 253] width 37 height 24
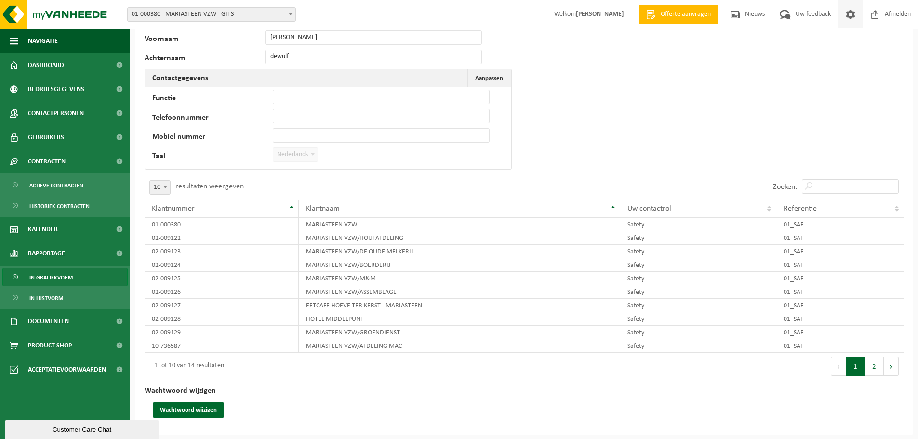
click at [53, 273] on span "In grafiekvorm" at bounding box center [50, 277] width 43 height 18
